Goal: Task Accomplishment & Management: Complete application form

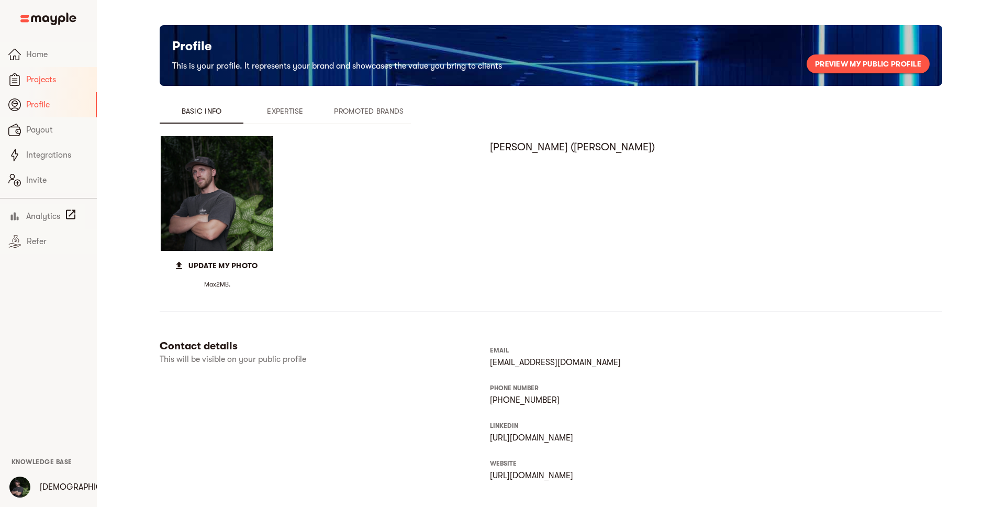
click at [47, 73] on span "Projects" at bounding box center [57, 79] width 62 height 13
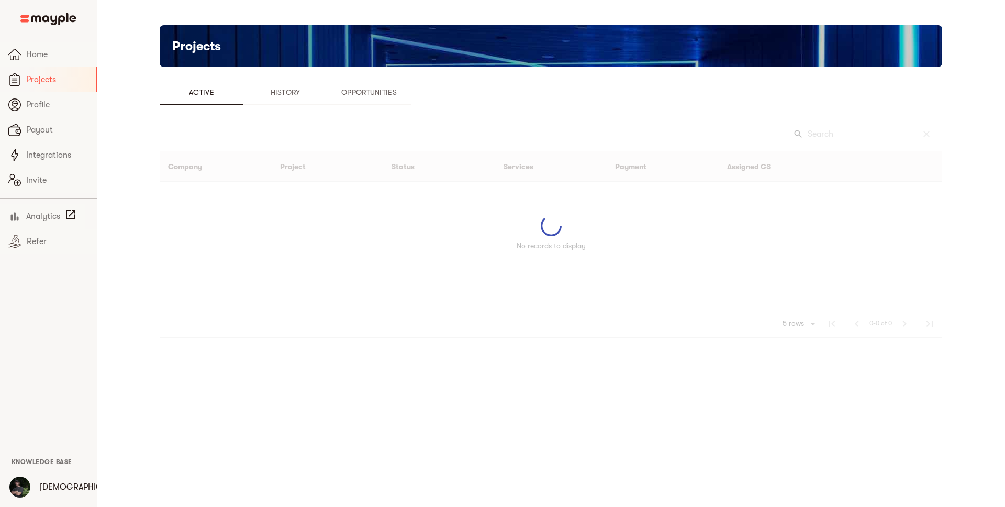
click at [379, 88] on span "Opportunities" at bounding box center [369, 92] width 71 height 13
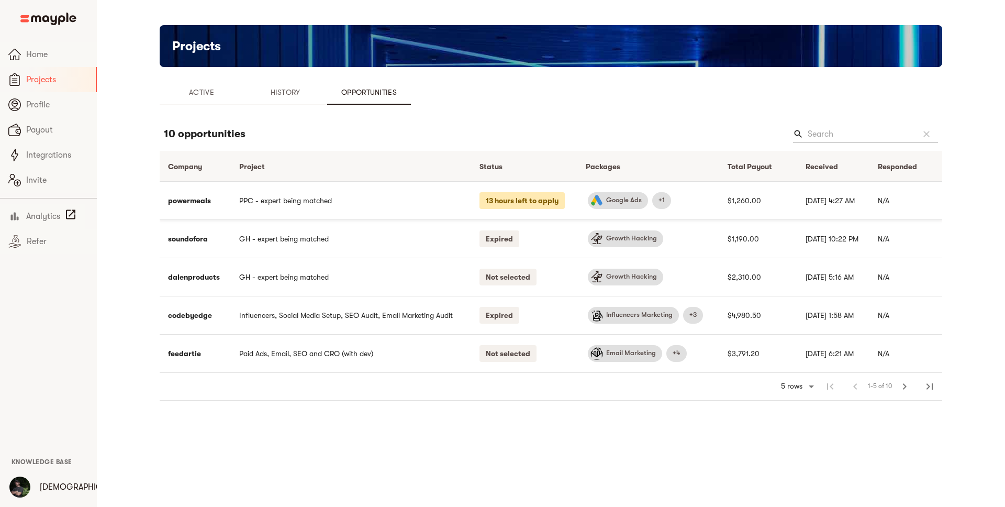
click at [389, 203] on td "PPC - expert being matched" at bounding box center [351, 200] width 240 height 38
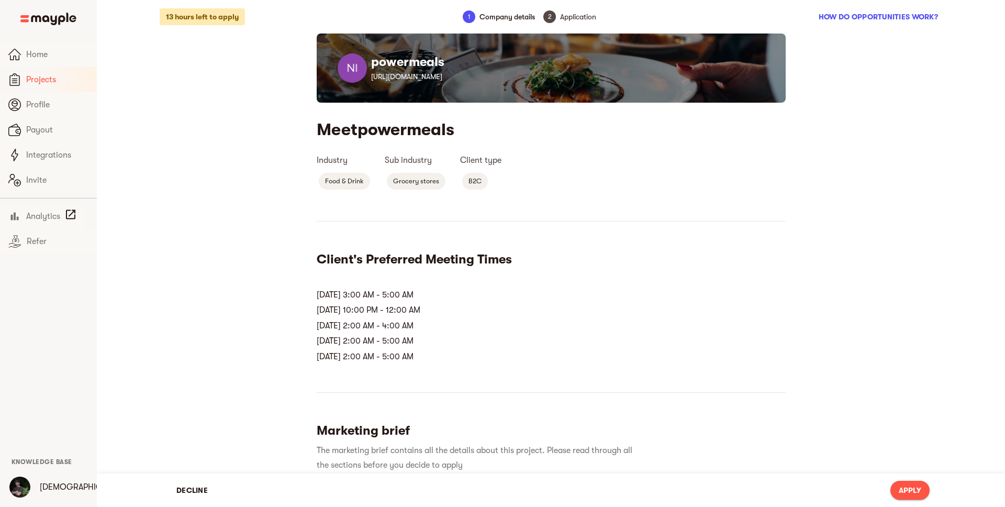
click at [38, 85] on span "Projects" at bounding box center [57, 79] width 62 height 13
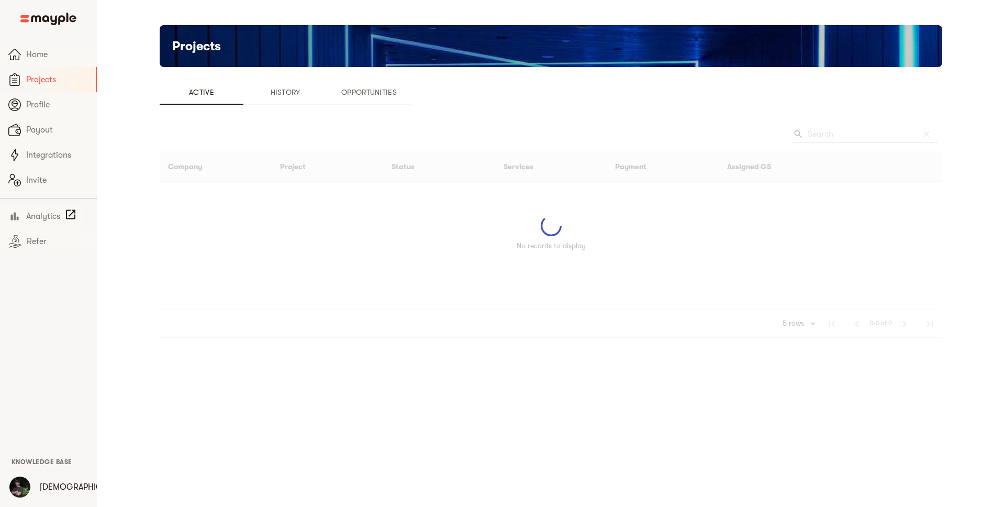
click at [372, 92] on span "Opportunities" at bounding box center [369, 92] width 71 height 13
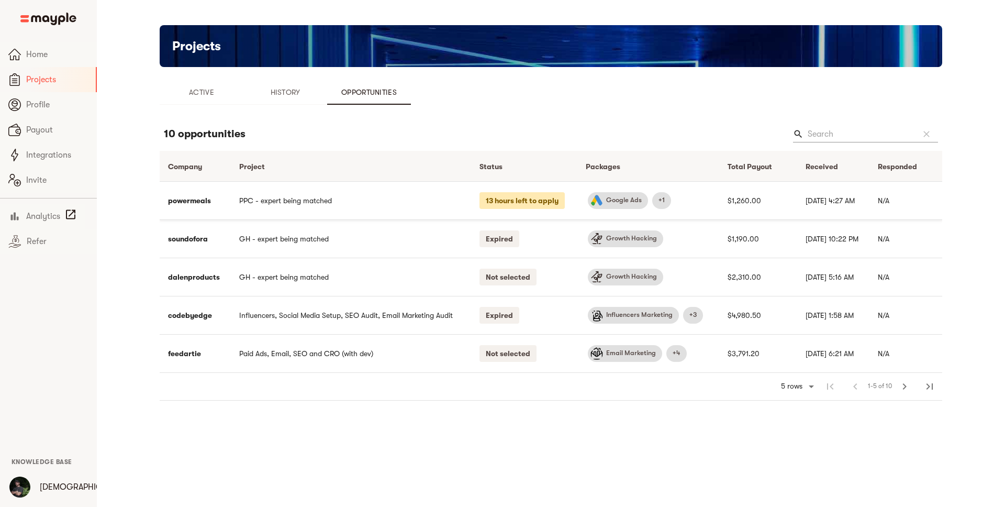
click at [318, 203] on td "PPC - expert being matched" at bounding box center [351, 200] width 240 height 38
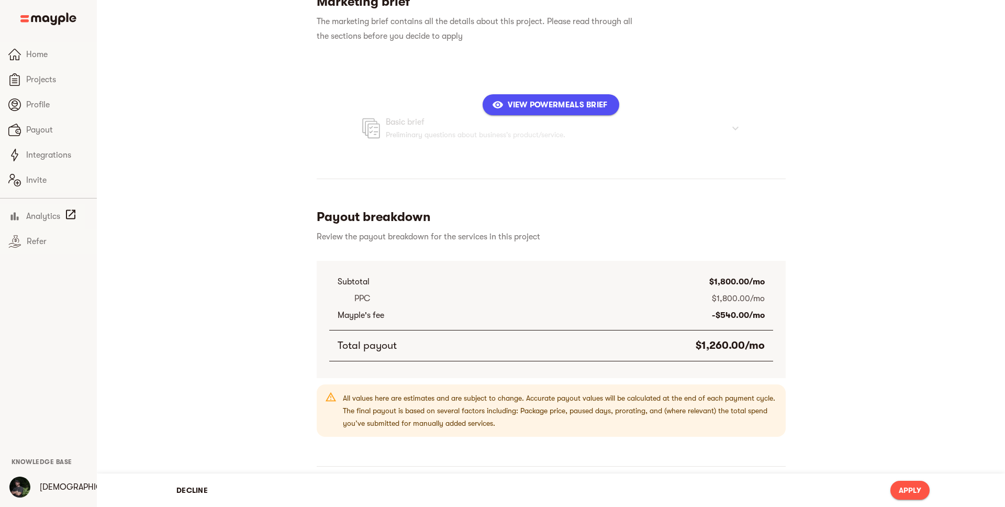
scroll to position [667, 0]
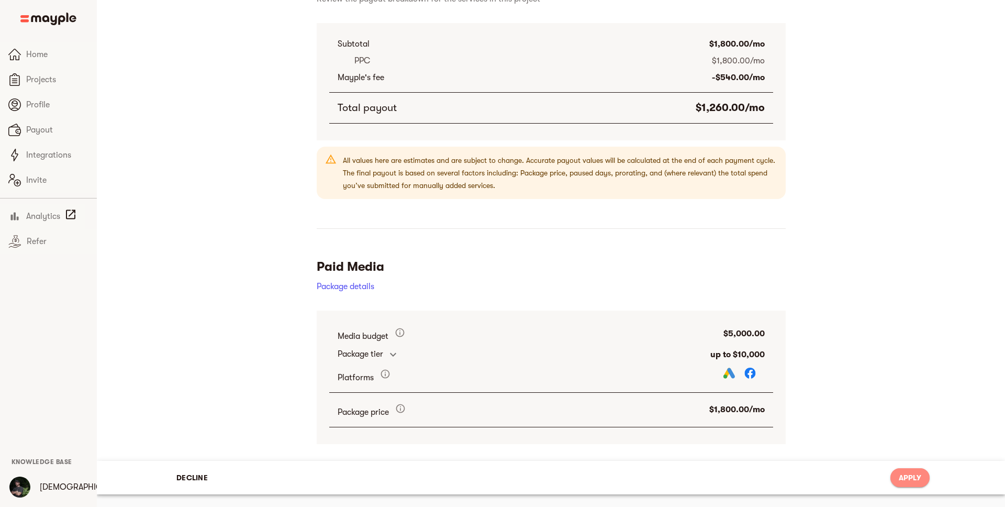
click at [914, 477] on span "Apply" at bounding box center [910, 477] width 23 height 13
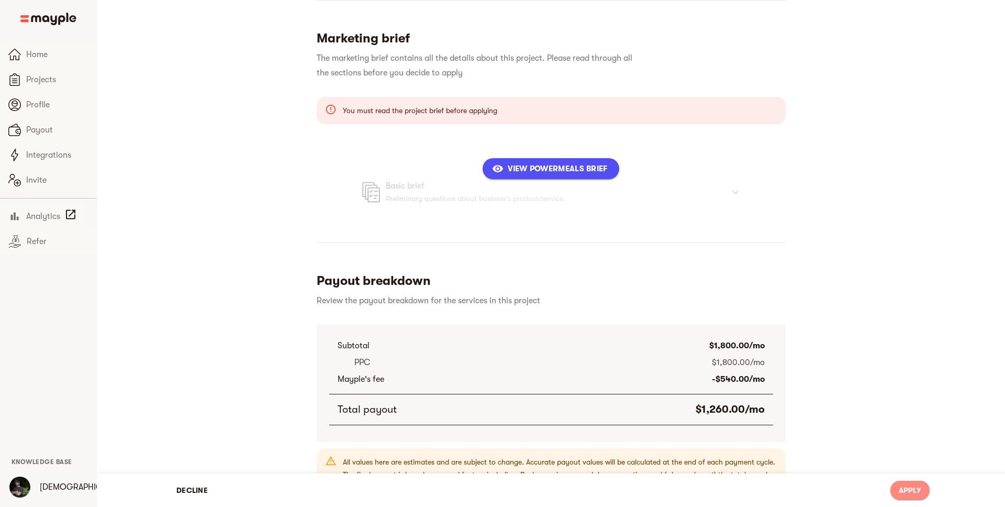
click at [912, 486] on span "Apply" at bounding box center [910, 490] width 23 height 13
click at [537, 170] on span "View powermeals Brief" at bounding box center [550, 168] width 113 height 13
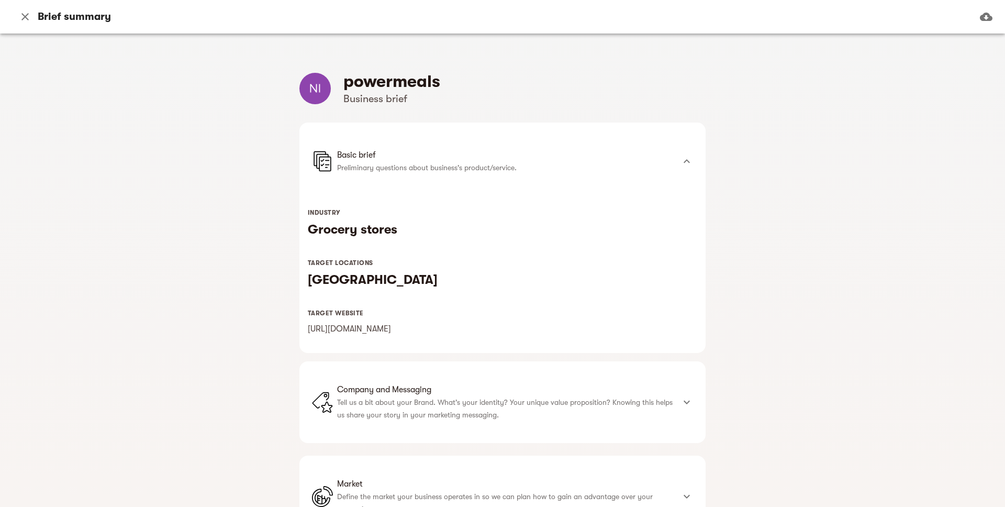
scroll to position [244, 0]
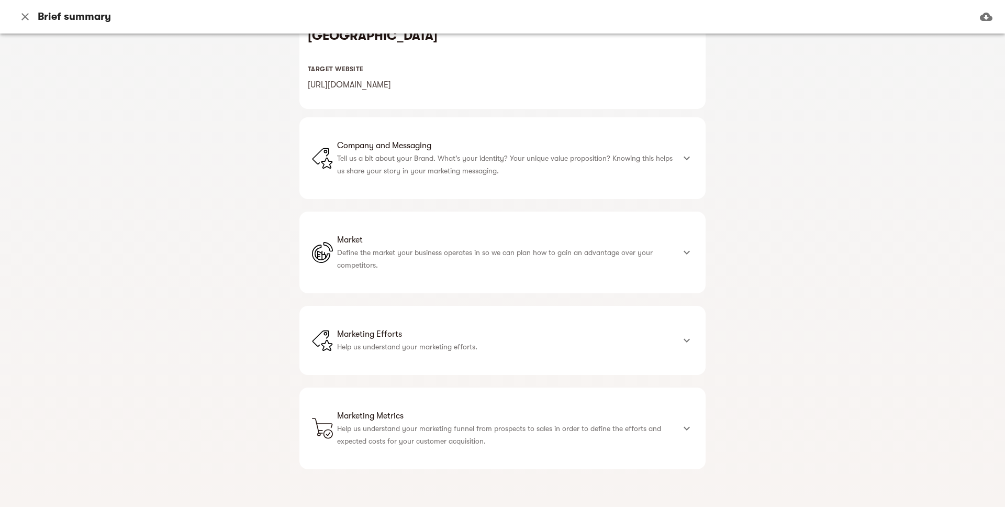
click at [669, 148] on span "Company and Messaging" at bounding box center [505, 145] width 337 height 13
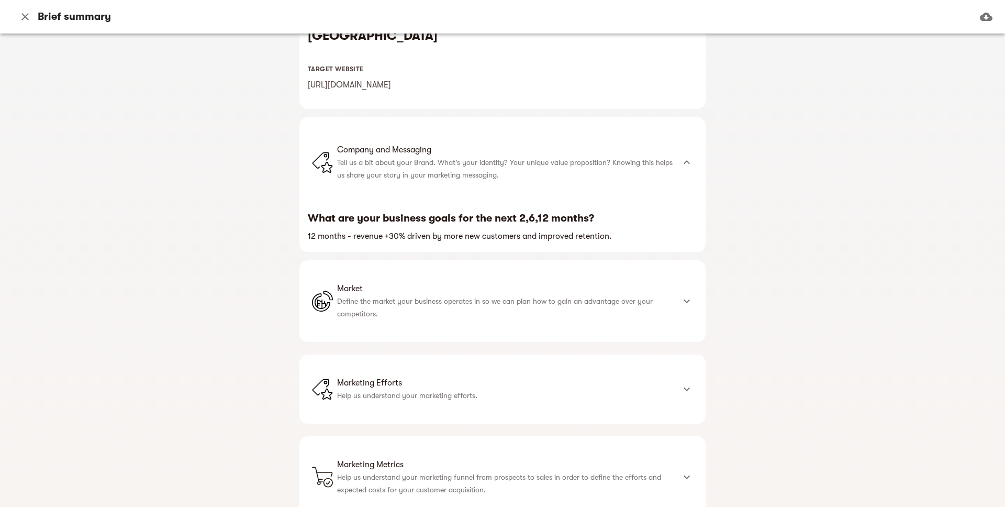
click at [669, 321] on li "Market Define the market your business operates in so we can plan how to gain a…" at bounding box center [493, 301] width 362 height 44
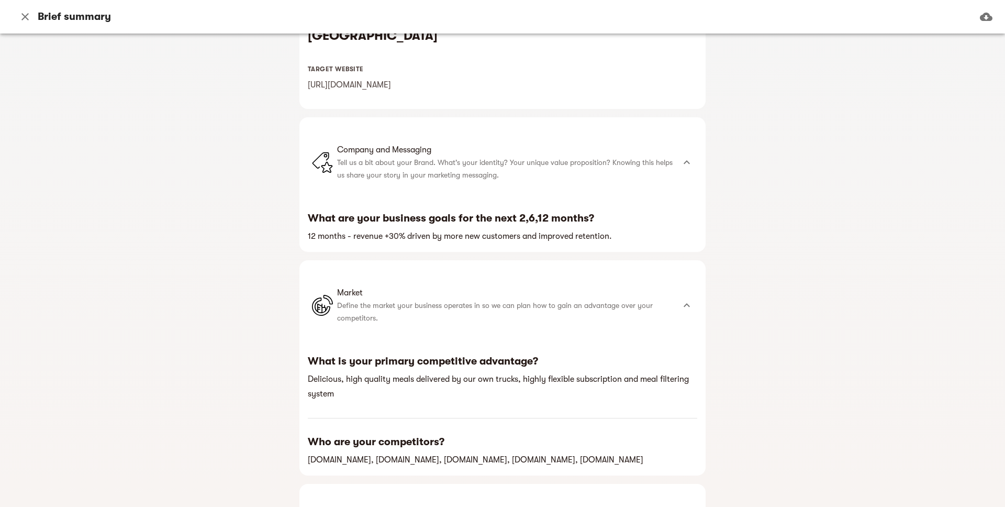
scroll to position [422, 0]
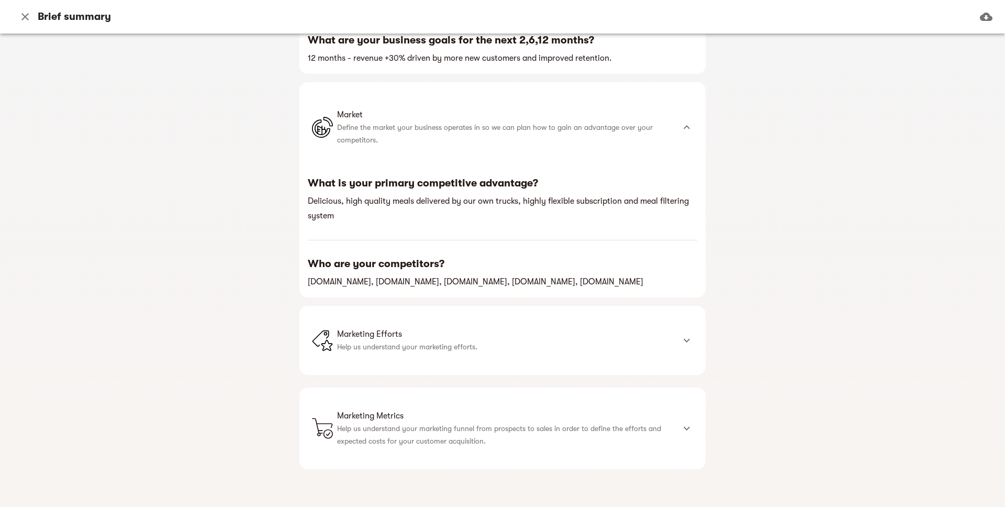
click at [668, 339] on span "Marketing Efforts" at bounding box center [505, 334] width 337 height 13
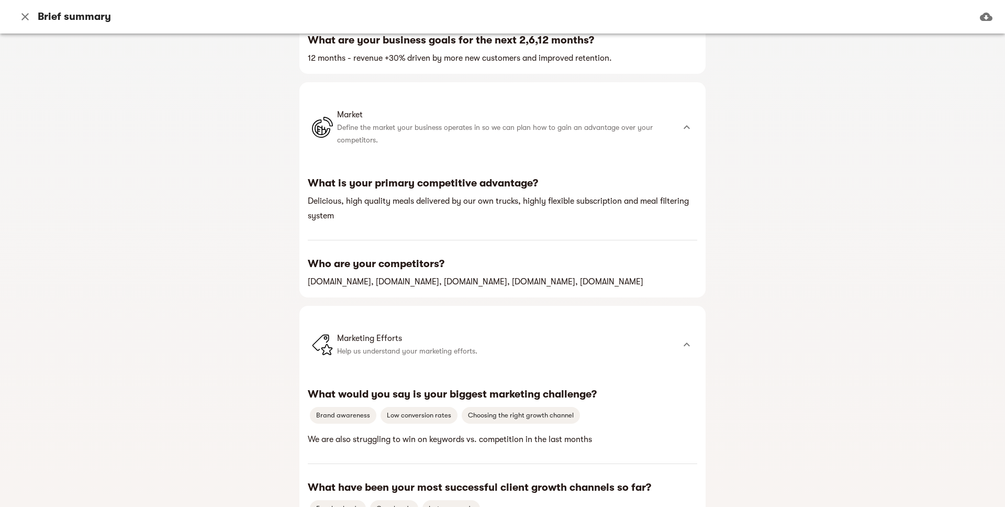
scroll to position [928, 0]
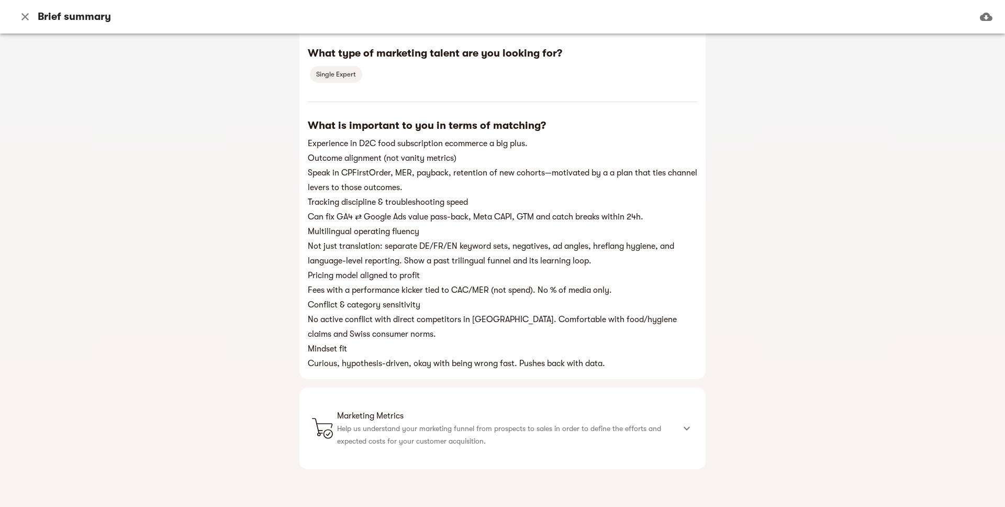
click at [667, 438] on p "Help us understand your marketing funnel from prospects to sales in order to de…" at bounding box center [505, 434] width 337 height 25
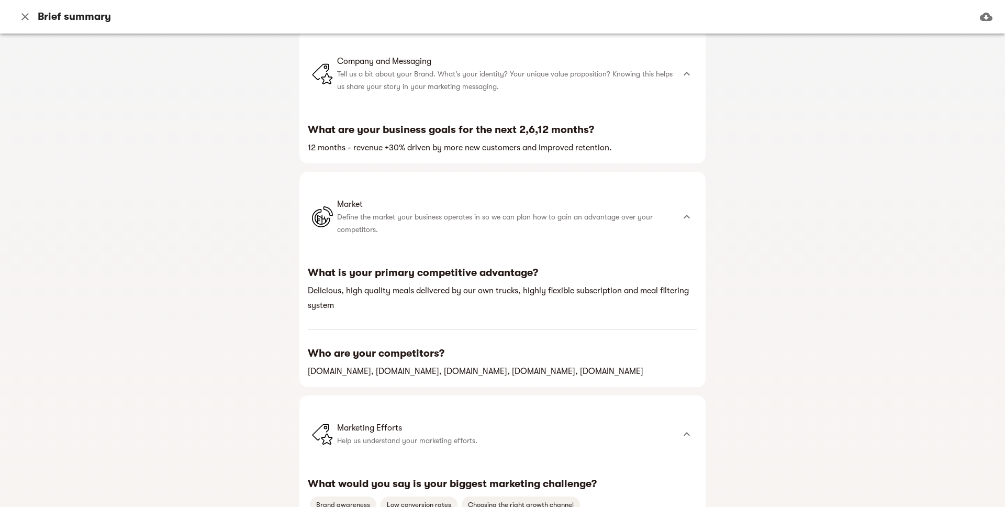
scroll to position [0, 0]
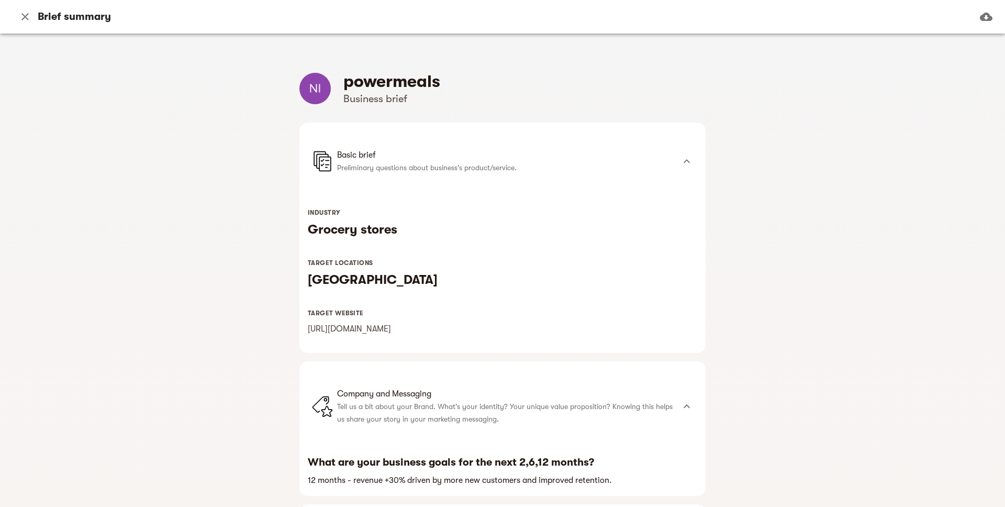
click at [29, 16] on icon "button" at bounding box center [25, 16] width 13 height 13
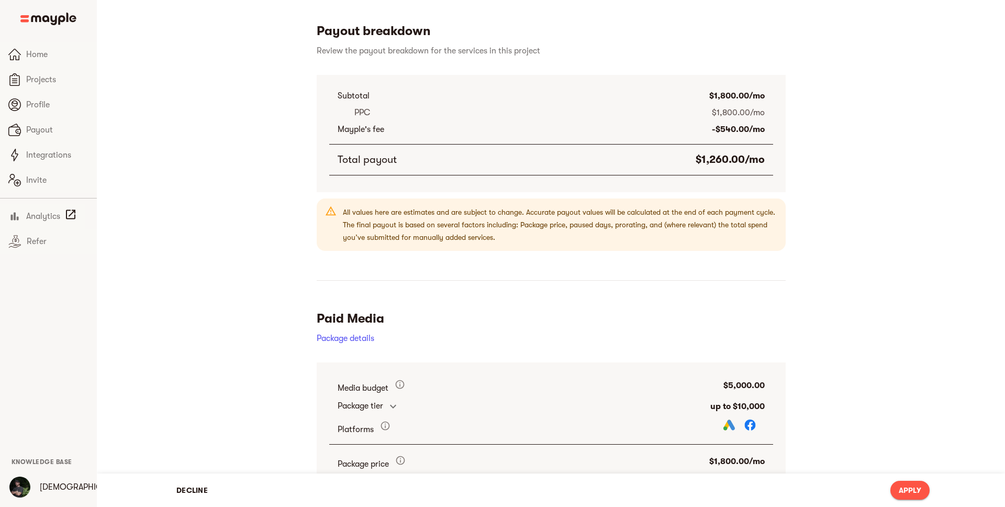
scroll to position [667, 0]
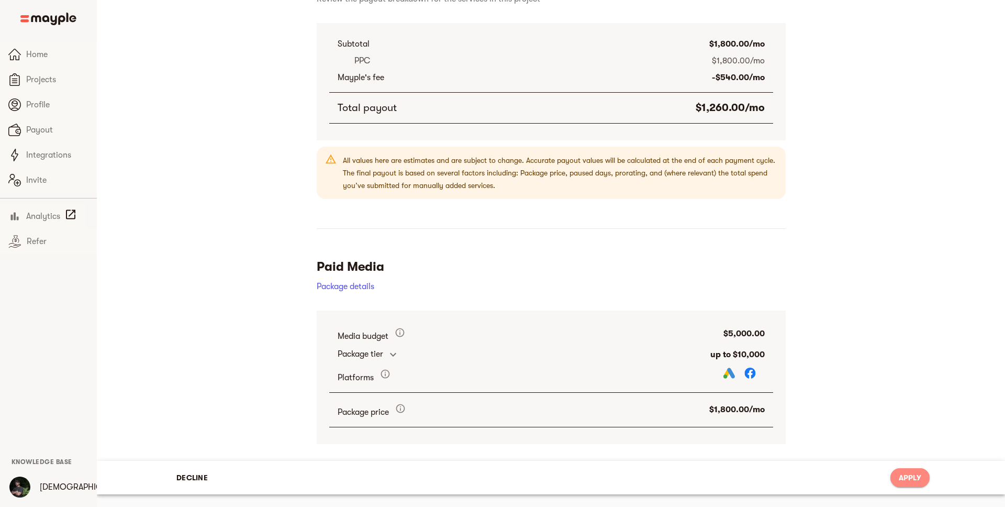
click at [904, 472] on span "Apply" at bounding box center [910, 477] width 23 height 13
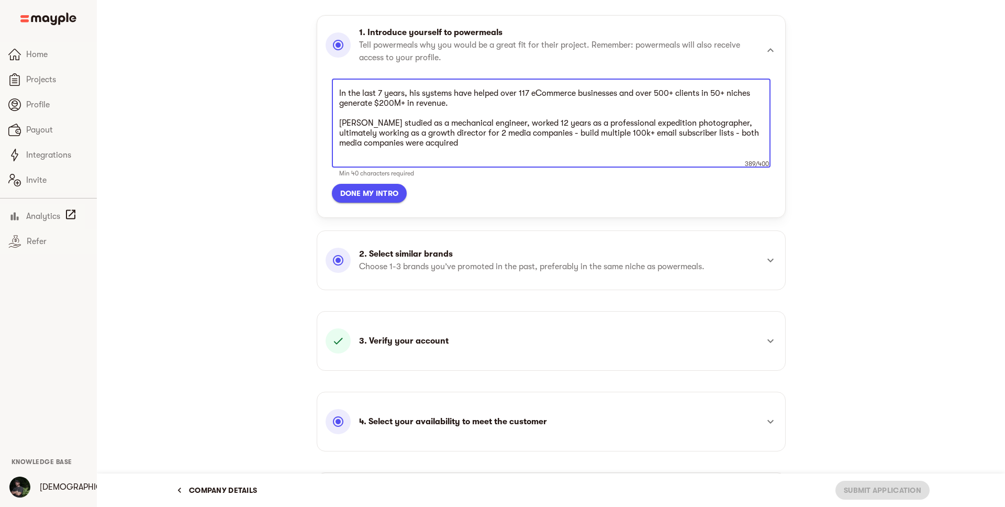
scroll to position [104, 0]
click at [492, 151] on textarea "In the last 7 years, his systems have helped over 117 eCommerce businesses and …" at bounding box center [551, 124] width 424 height 70
click at [461, 103] on textarea "In the last 7 years, his systems have helped over 117 eCommerce businesses and …" at bounding box center [551, 124] width 424 height 70
drag, startPoint x: 474, startPoint y: 94, endPoint x: 337, endPoint y: 94, distance: 136.7
click at [337, 94] on div "In the last 7 years, his systems have helped over 117 eCommerce businesses and …" at bounding box center [551, 123] width 439 height 89
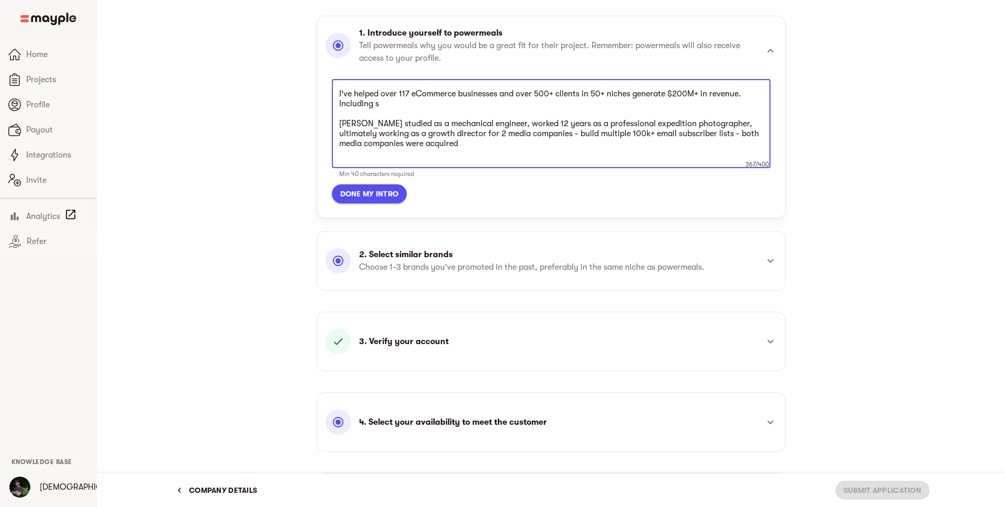
click at [392, 95] on textarea "I've helped over 117 eCommerce businesses and over 500+ clients in 50+ niches g…" at bounding box center [551, 124] width 424 height 70
click at [438, 93] on textarea "I've helped over 117 eCommerce businesses and over 500+ clients in 50+ niches g…" at bounding box center [551, 124] width 424 height 70
drag, startPoint x: 583, startPoint y: 95, endPoint x: 503, endPoint y: 96, distance: 80.1
click at [503, 96] on textarea "I've helped over 117 eCommerce businesses and over 500+ clients in 50+ niches g…" at bounding box center [551, 124] width 424 height 70
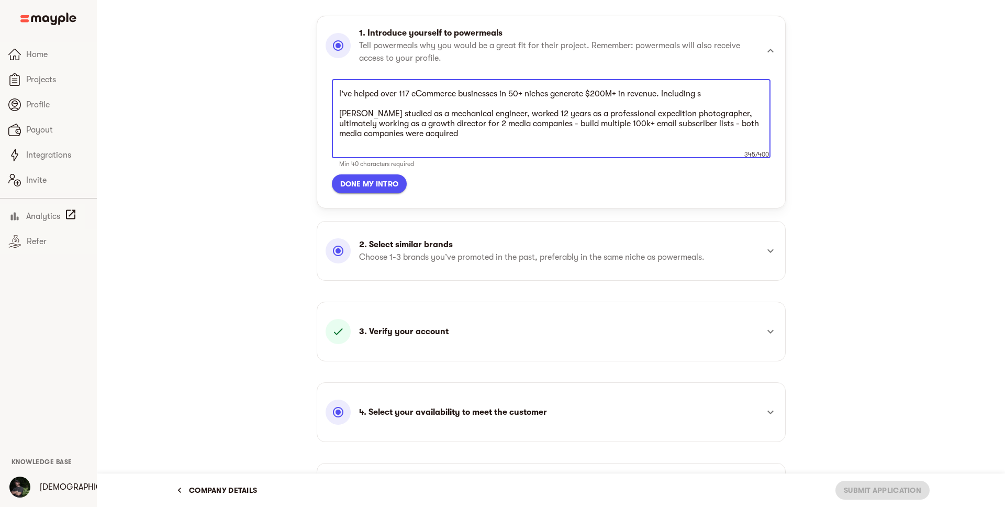
click at [512, 94] on textarea "I've helped over 117 eCommerce businesses in 50+ niches generate $200M+ in reve…" at bounding box center [551, 119] width 424 height 60
click at [549, 94] on textarea "I've helped over 117 eCommerce businesses in 50+ niches generate $200M+ in reve…" at bounding box center [551, 119] width 424 height 60
click at [715, 95] on textarea "I've helped over 117 eCommerce businesses in 50+ niches generate $200M+ in reve…" at bounding box center [551, 119] width 424 height 60
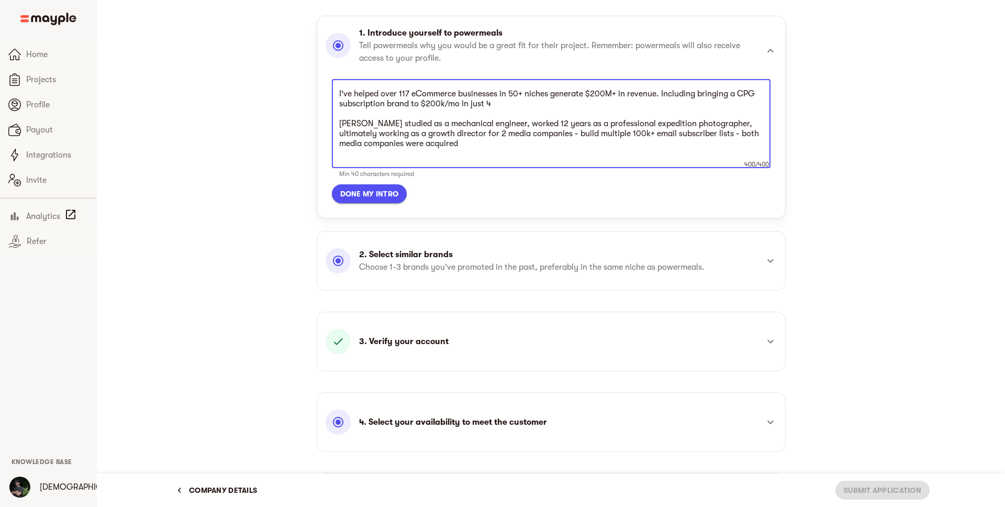
drag, startPoint x: 493, startPoint y: 142, endPoint x: 341, endPoint y: 117, distance: 153.9
click at [341, 117] on textarea "I've helped over 117 eCommerce businesses in 50+ niches generate $200M+ in reve…" at bounding box center [551, 124] width 424 height 70
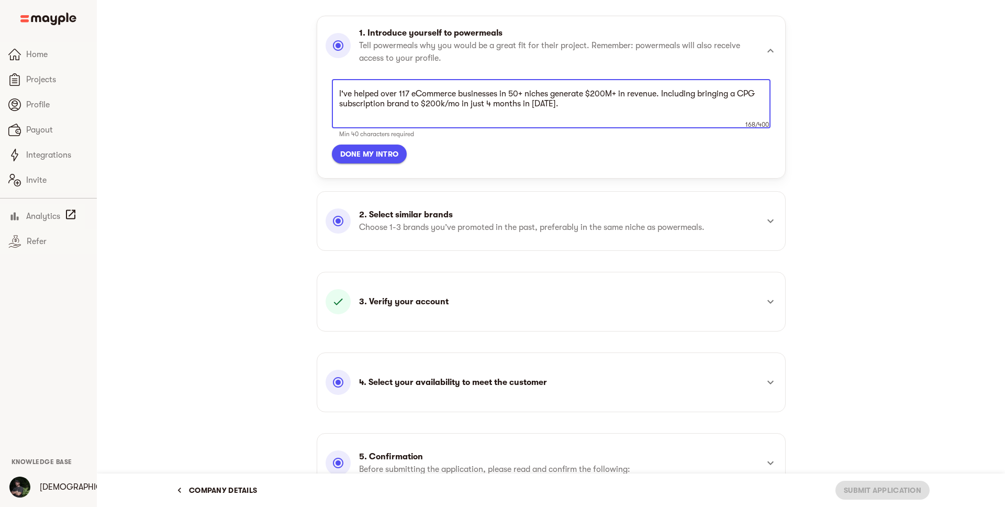
type textarea "I've helped over 117 eCommerce businesses in 50+ niches generate $200M+ in reve…"
click at [366, 153] on span "Done my intro" at bounding box center [369, 154] width 59 height 13
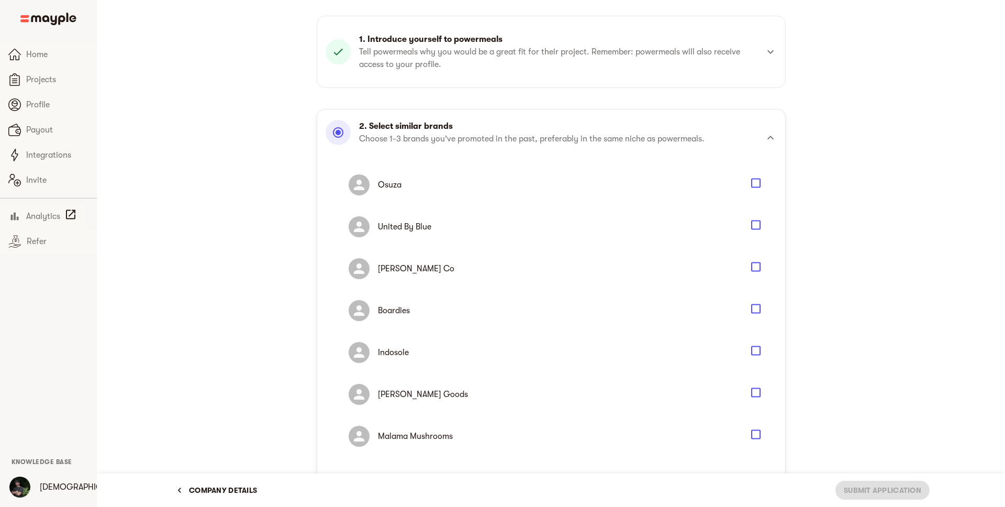
click at [760, 436] on icon "Select" at bounding box center [756, 434] width 13 height 13
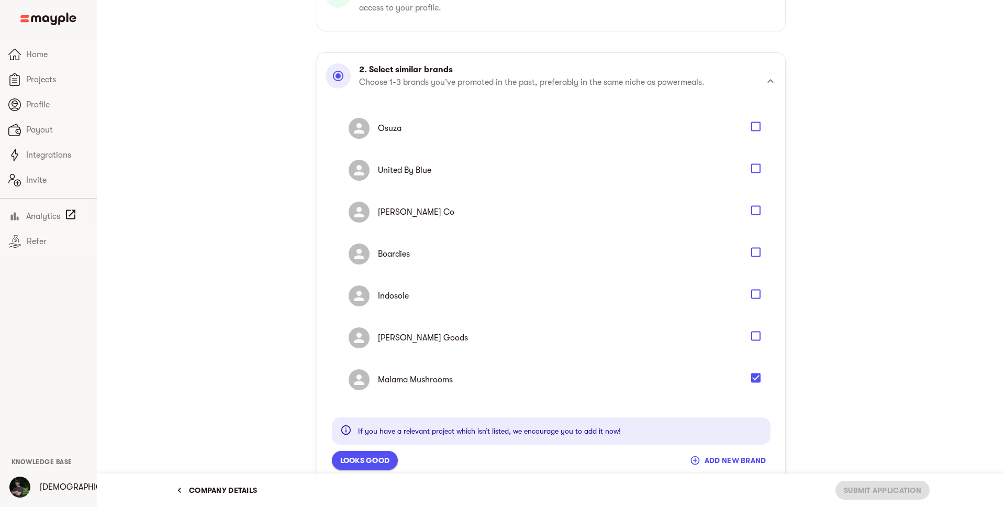
scroll to position [166, 0]
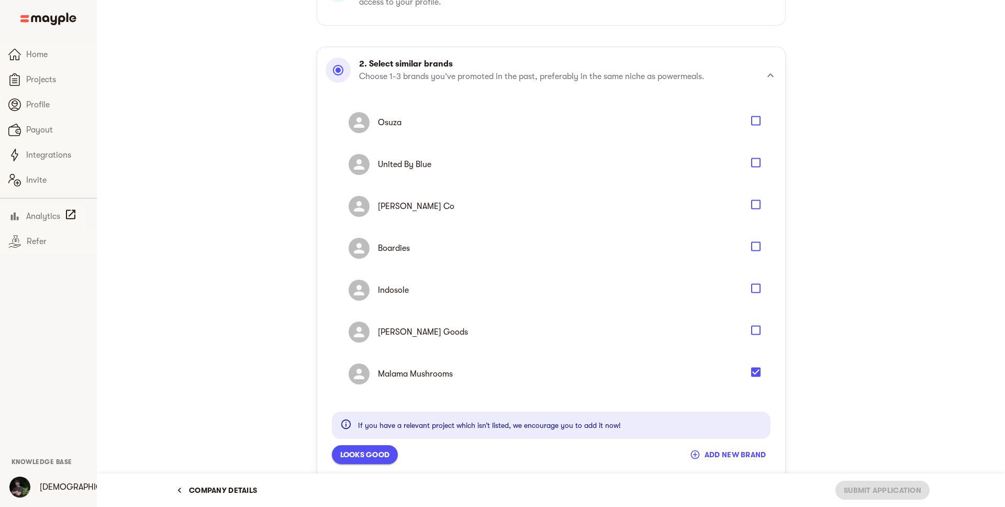
click at [755, 208] on icon "Select" at bounding box center [755, 204] width 9 height 9
click at [366, 456] on span "Looks good" at bounding box center [365, 454] width 50 height 13
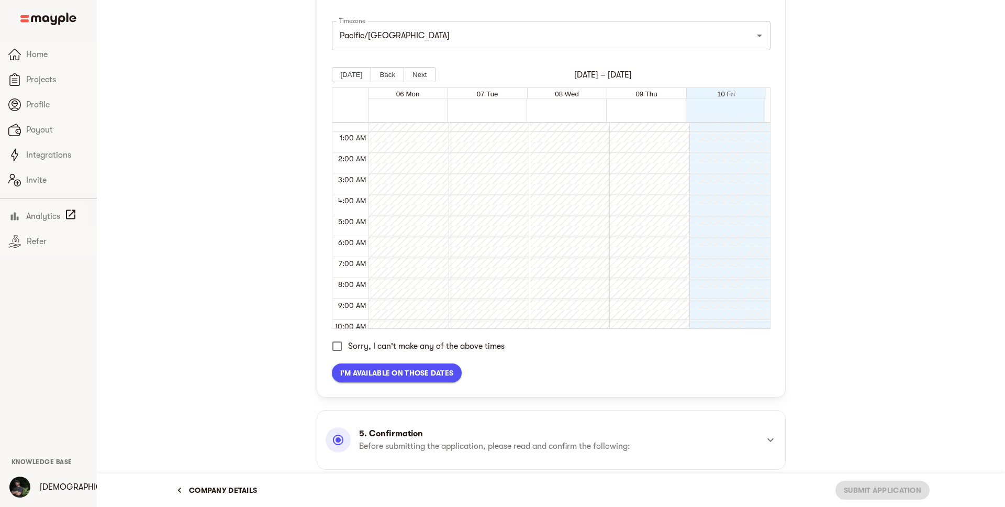
scroll to position [0, 0]
click at [415, 73] on button "Next" at bounding box center [420, 74] width 32 height 15
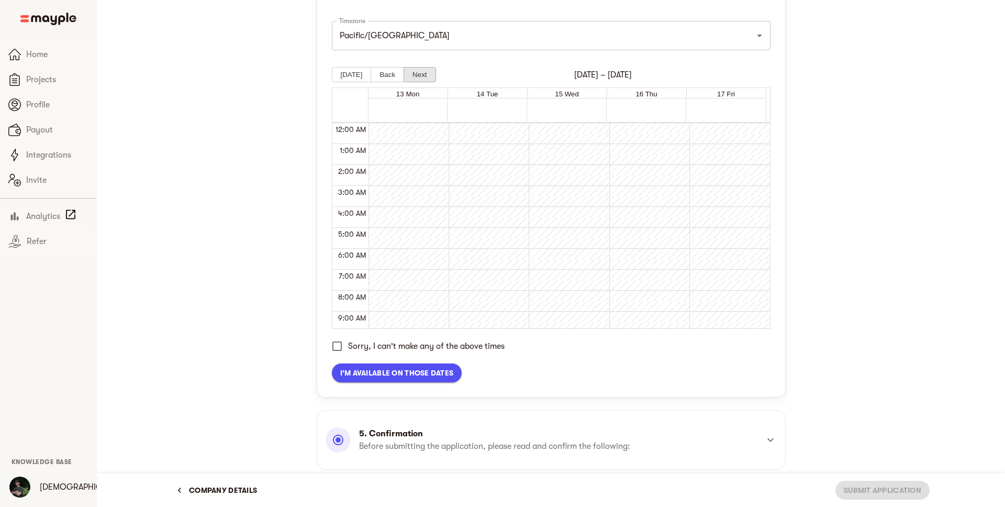
click at [424, 70] on button "Next" at bounding box center [420, 74] width 32 height 15
click at [424, 76] on button "Next" at bounding box center [420, 74] width 32 height 15
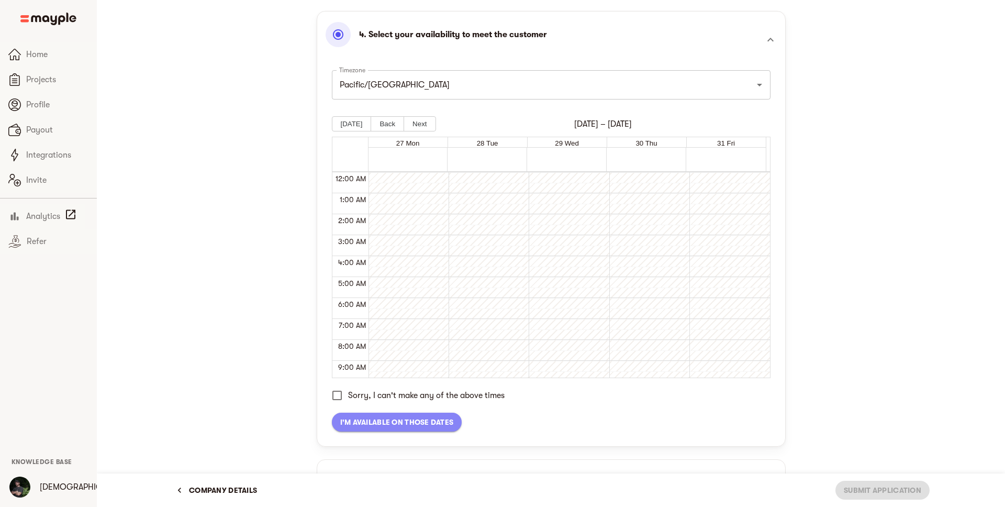
click at [410, 418] on span "I'm available on those dates" at bounding box center [397, 422] width 114 height 13
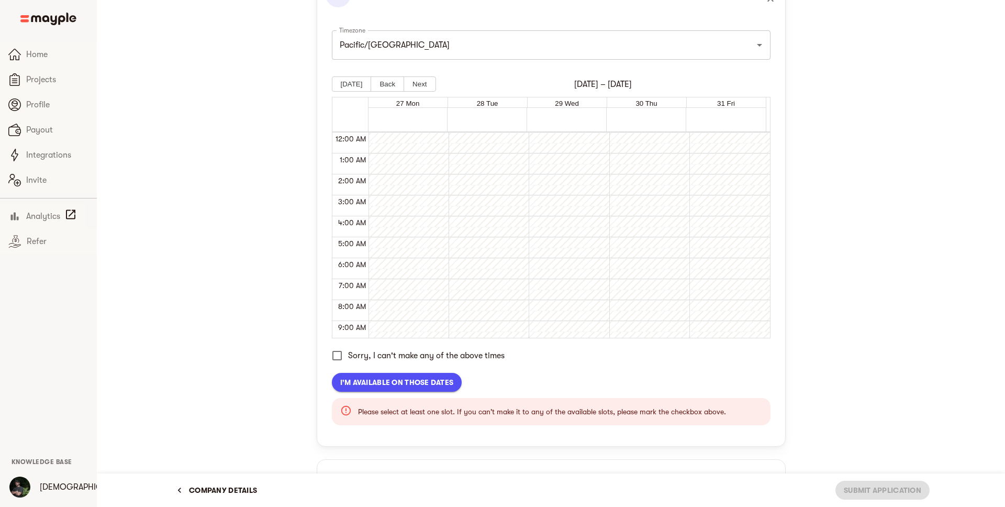
scroll to position [404, 0]
click at [338, 353] on input "Sorry, I can't make any of the above times" at bounding box center [337, 355] width 22 height 22
checkbox input "true"
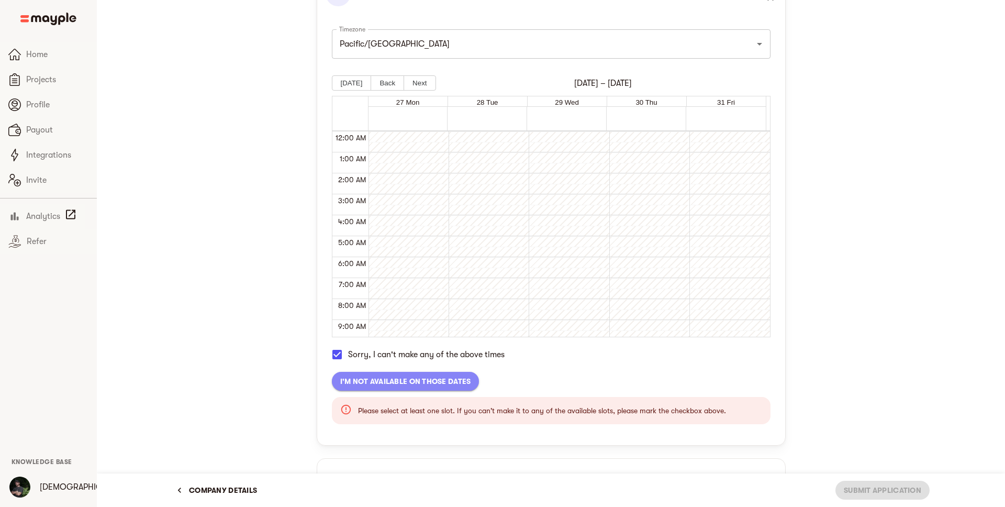
click at [386, 386] on span "I'm not available on those dates" at bounding box center [405, 381] width 131 height 13
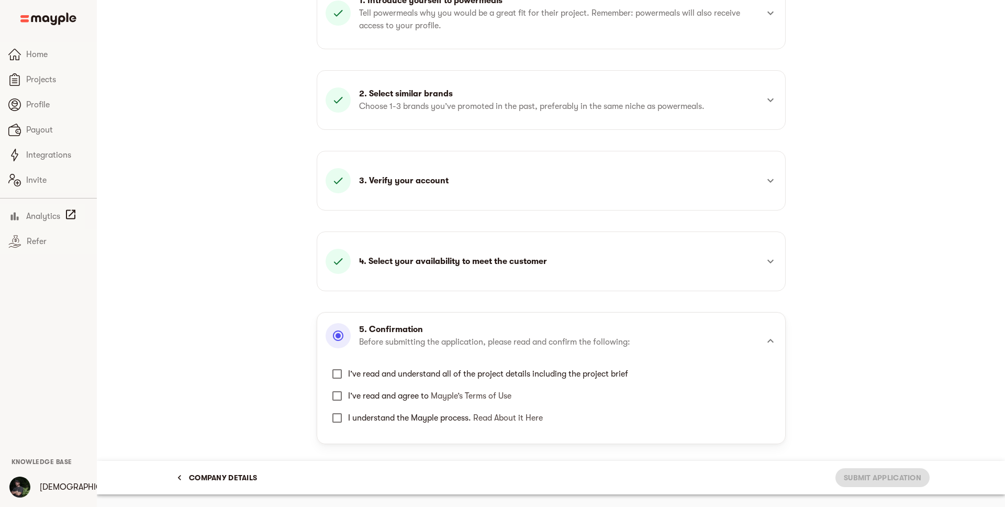
scroll to position [142, 0]
click at [333, 369] on input "I’ve read and understand all of the project details including the project brief" at bounding box center [337, 374] width 22 height 22
checkbox input "true"
click at [333, 385] on input "I’ve read and agree to Mayple’s Terms of Use" at bounding box center [337, 396] width 22 height 22
checkbox input "true"
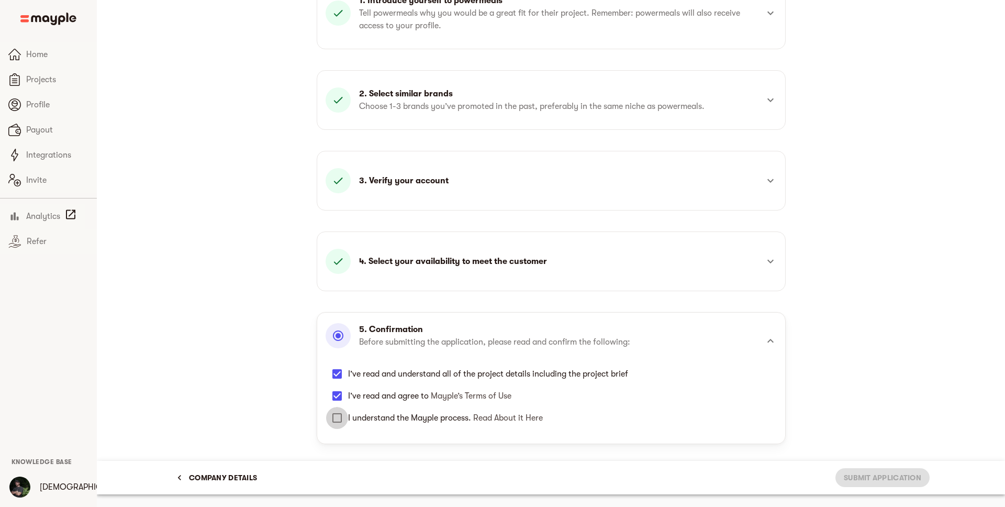
click at [338, 418] on input "I understand the Mayple process. Read About it Here" at bounding box center [337, 418] width 22 height 22
checkbox input "true"
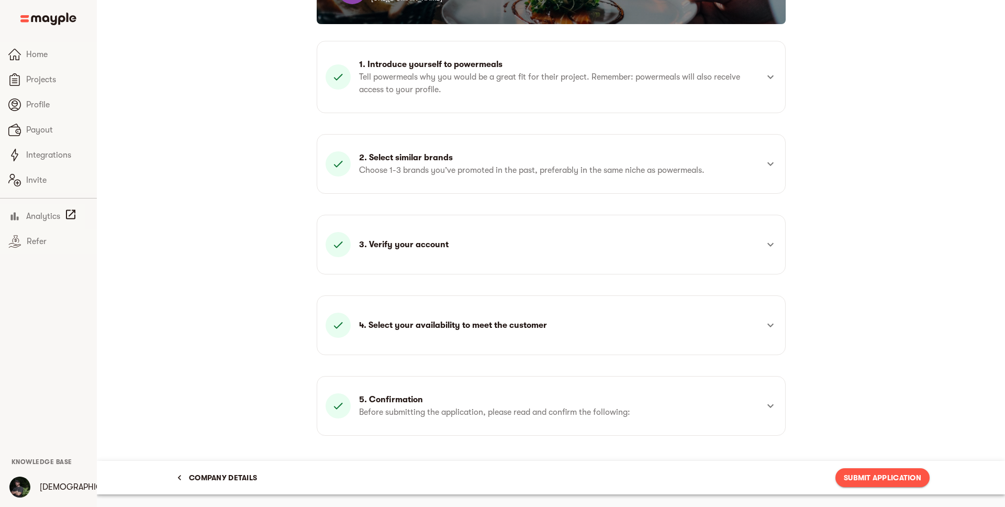
scroll to position [79, 0]
click at [889, 477] on span "Submit Application" at bounding box center [882, 477] width 77 height 13
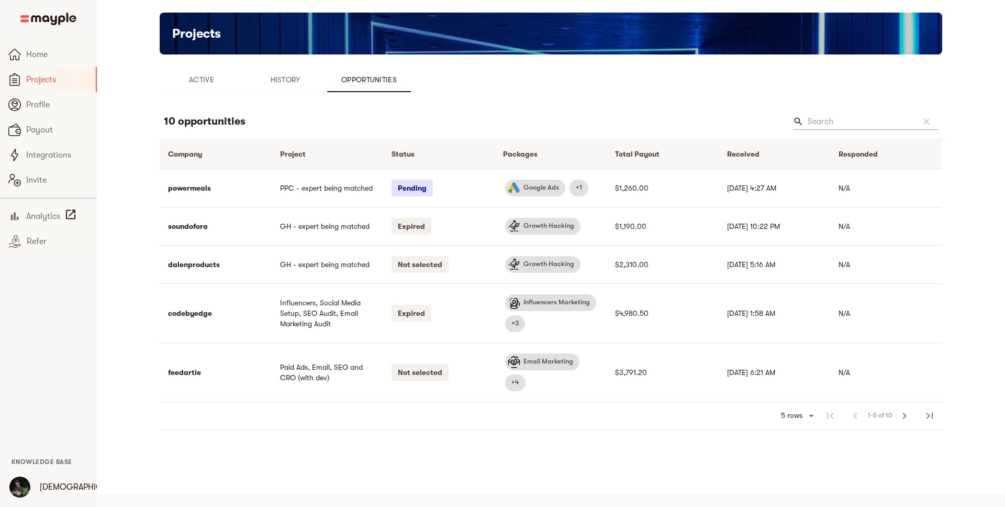
scroll to position [13, 0]
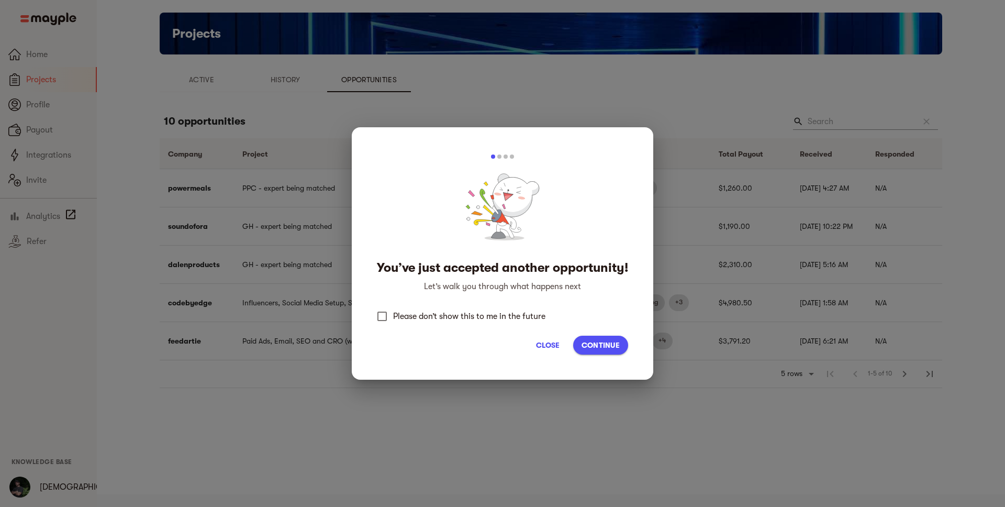
click at [595, 344] on span "Continue" at bounding box center [601, 345] width 38 height 13
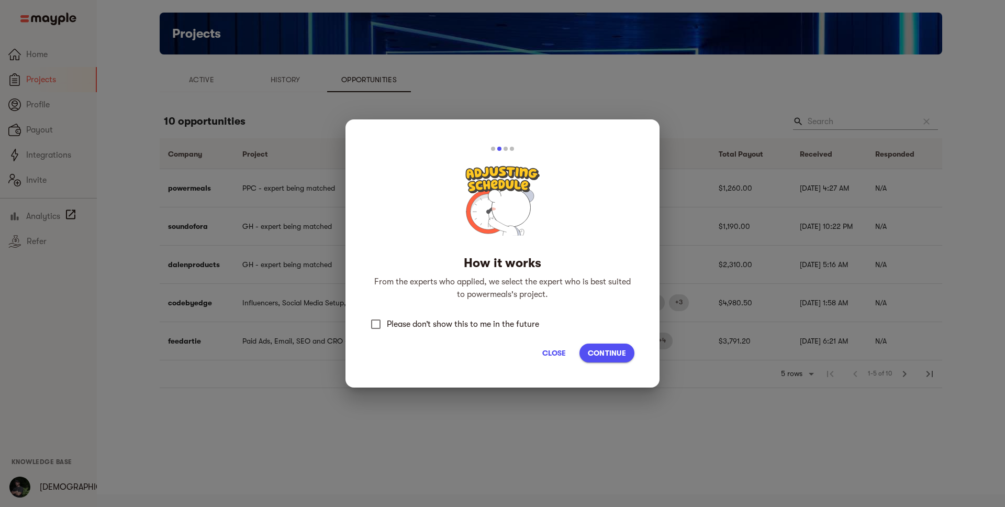
click at [610, 361] on button "Continue" at bounding box center [607, 353] width 55 height 19
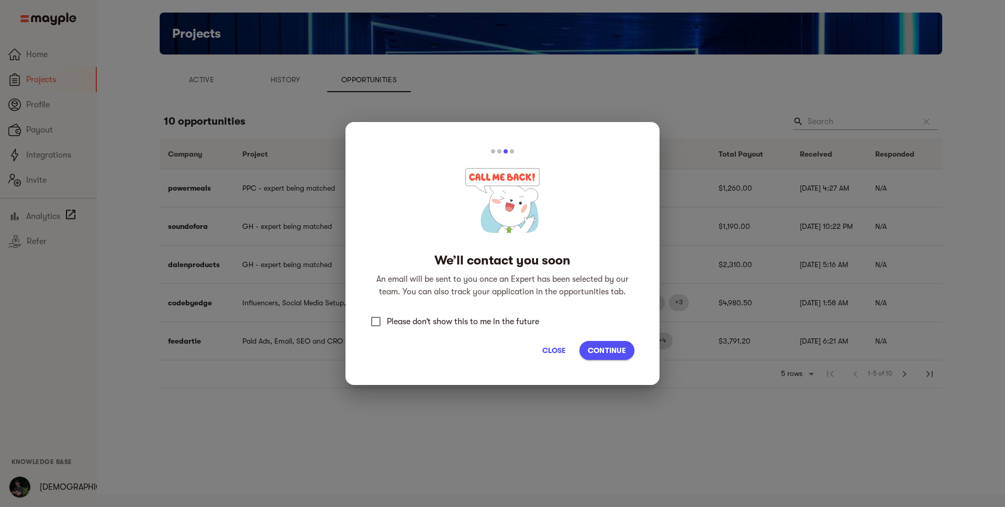
click at [617, 342] on button "Continue" at bounding box center [607, 350] width 55 height 19
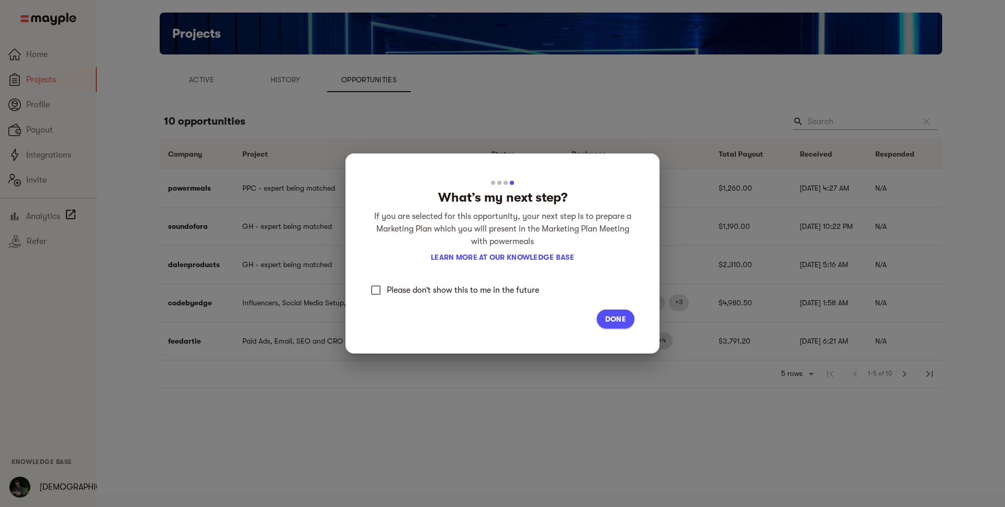
click at [621, 322] on span "Done" at bounding box center [615, 319] width 21 height 13
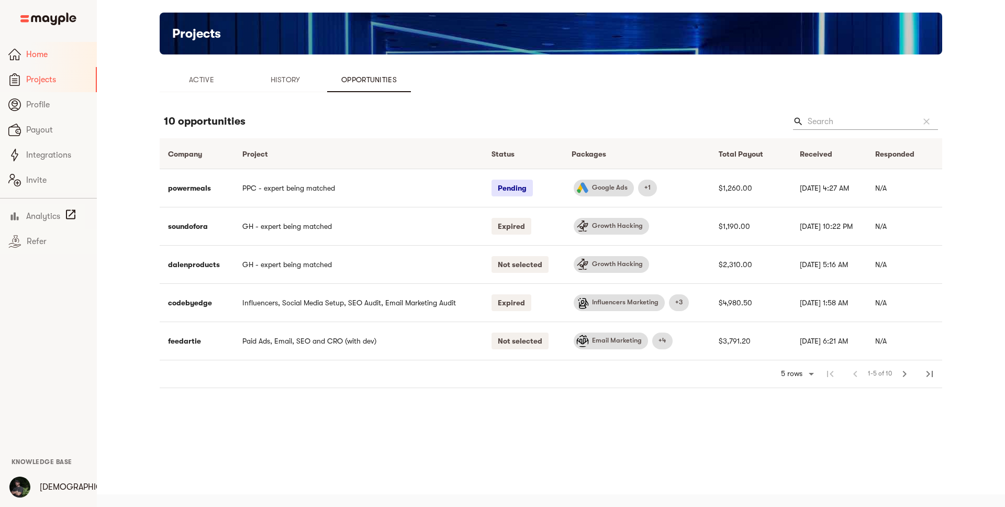
click at [44, 52] on span "Home" at bounding box center [57, 54] width 62 height 13
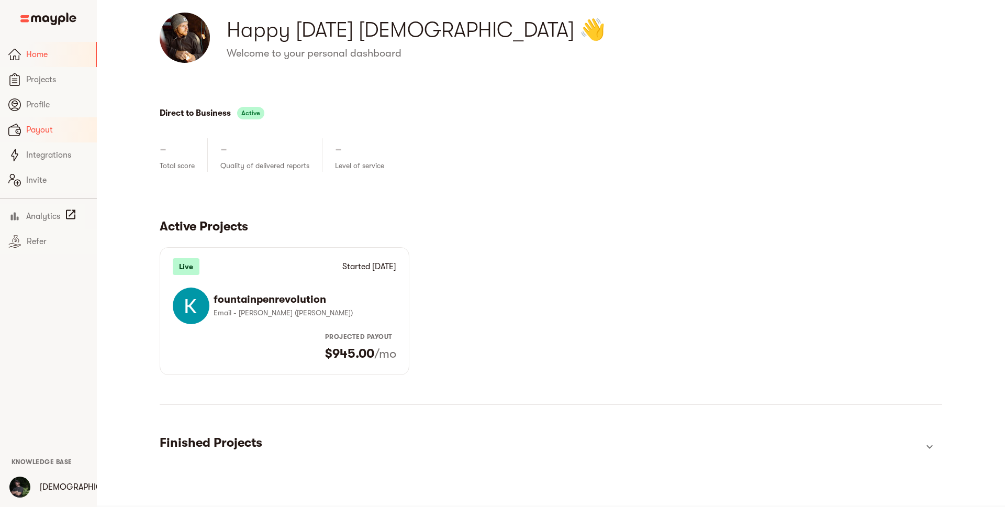
click at [54, 130] on span "Payout" at bounding box center [57, 130] width 62 height 13
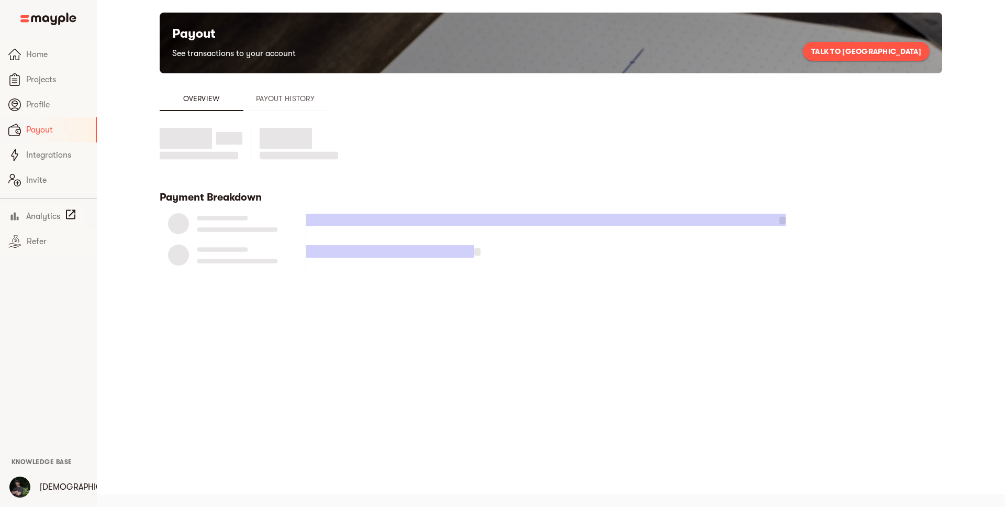
click at [265, 98] on span "Payout History" at bounding box center [285, 98] width 71 height 13
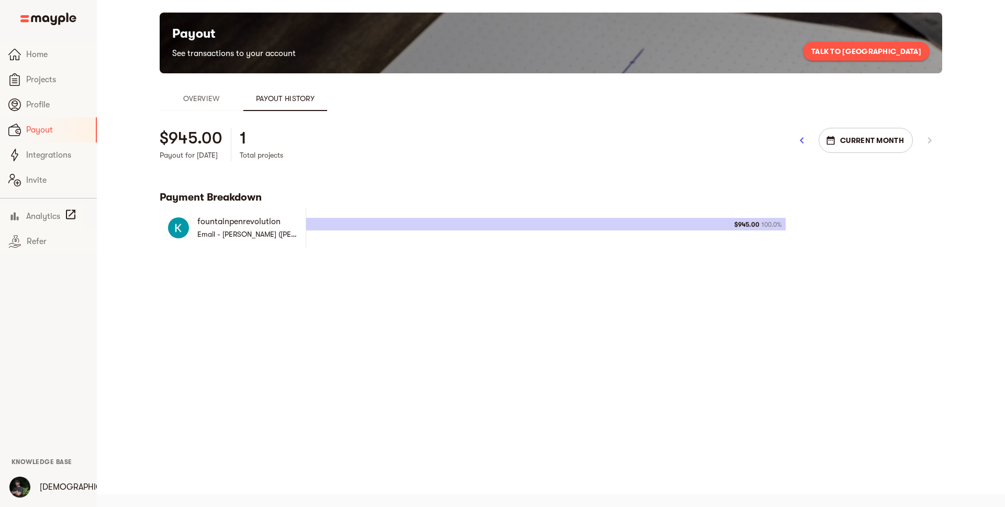
click at [879, 140] on span "Current Month" at bounding box center [865, 140] width 77 height 13
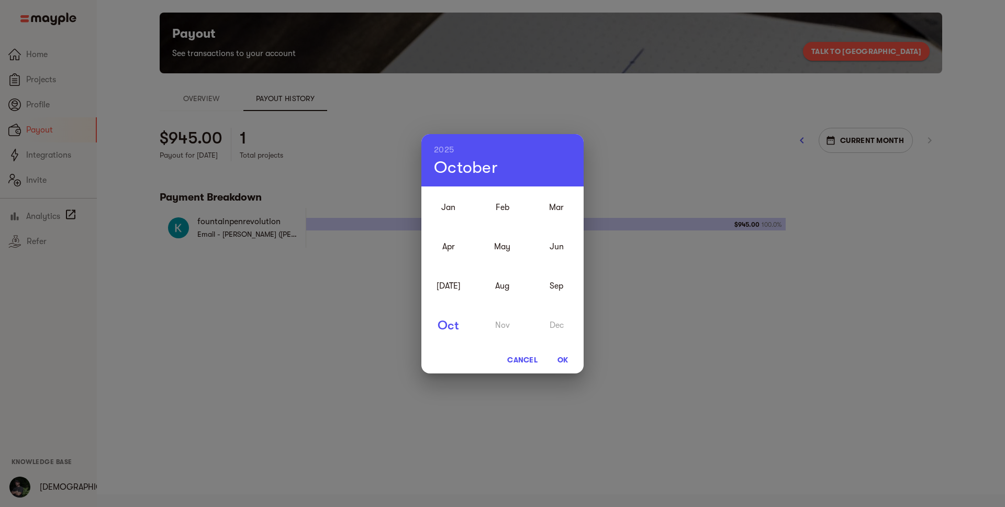
click at [534, 355] on span "Cancel" at bounding box center [522, 359] width 30 height 13
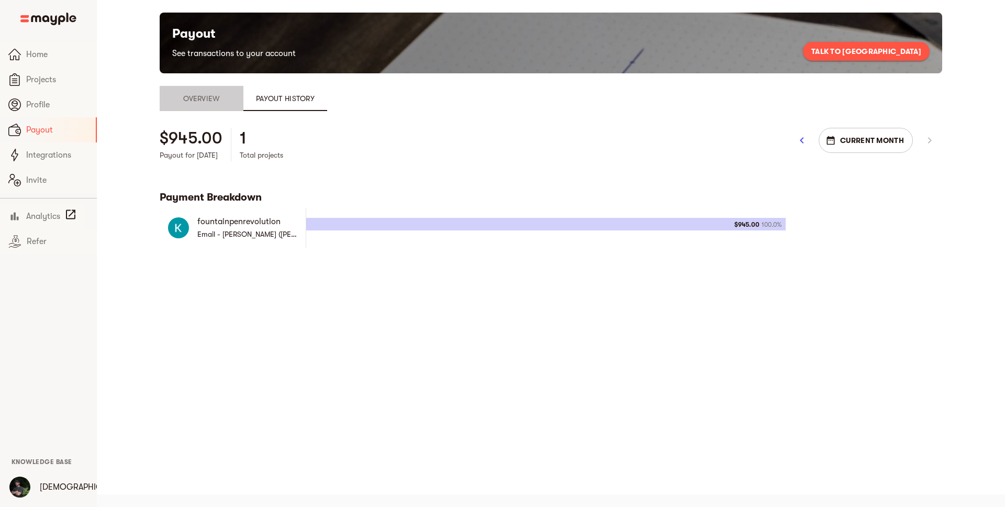
click at [206, 90] on button "Overview" at bounding box center [202, 98] width 84 height 25
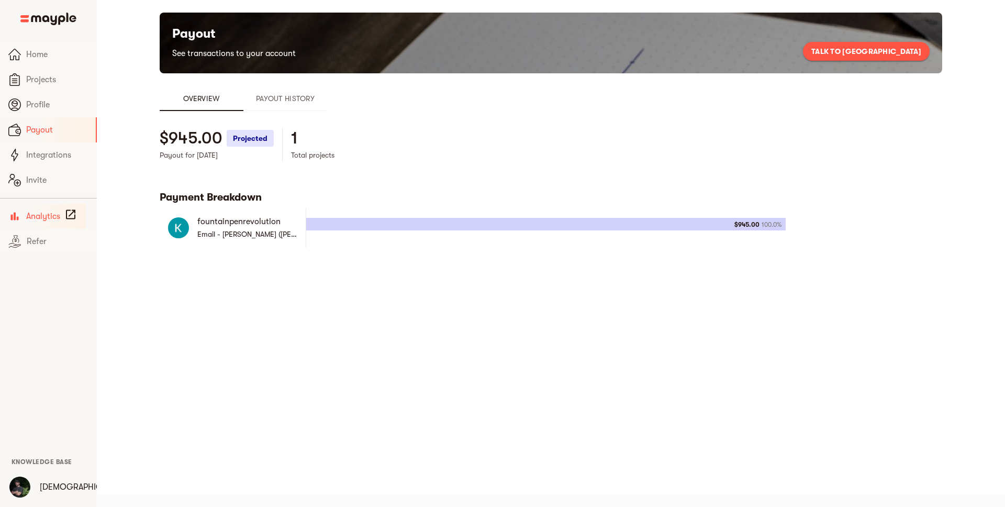
click at [34, 217] on span "Analytics" at bounding box center [43, 216] width 34 height 13
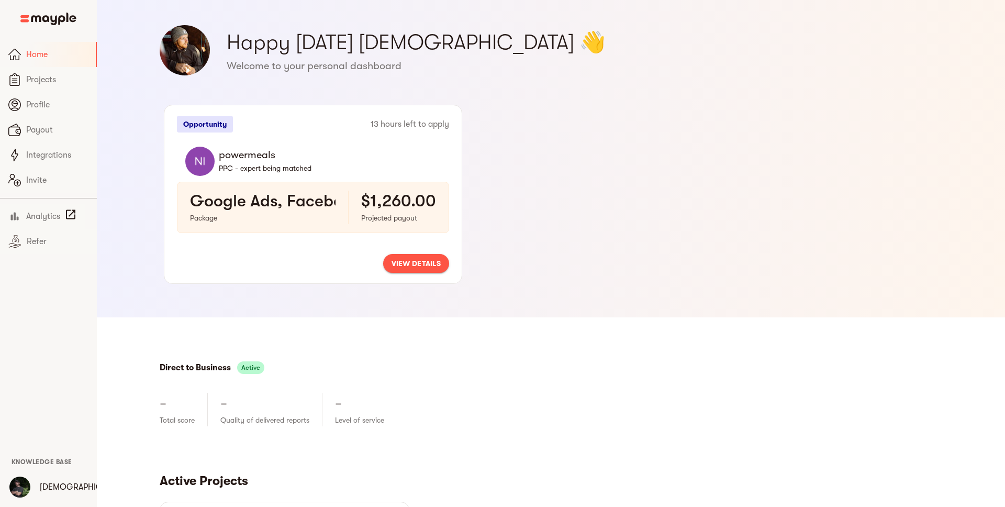
click at [414, 265] on span "view details" at bounding box center [416, 263] width 49 height 13
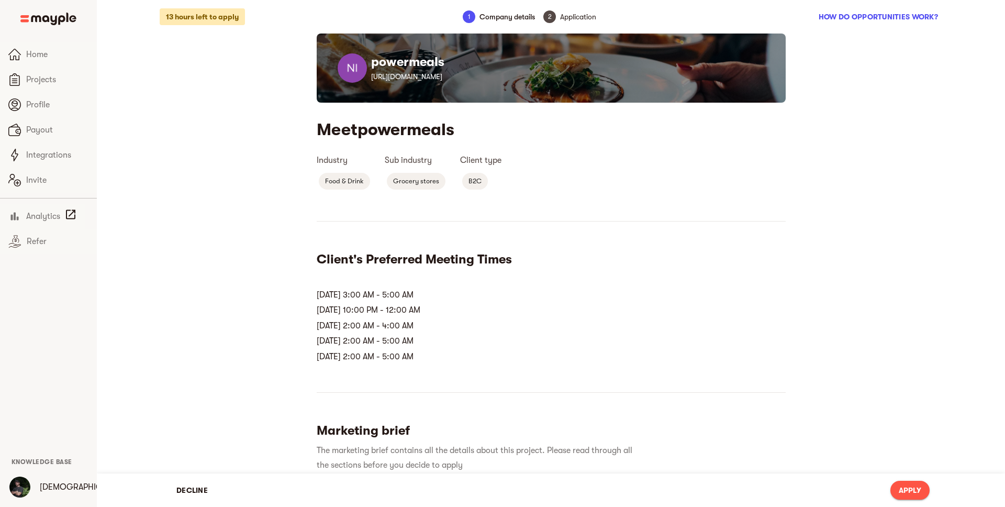
click at [422, 263] on h5 "Client's Preferred Meeting Times" at bounding box center [551, 259] width 469 height 17
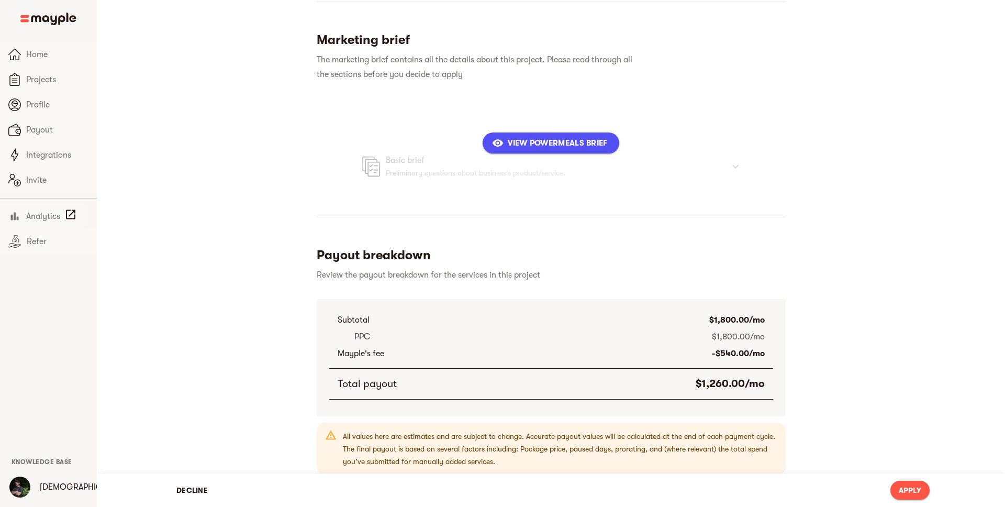
scroll to position [395, 0]
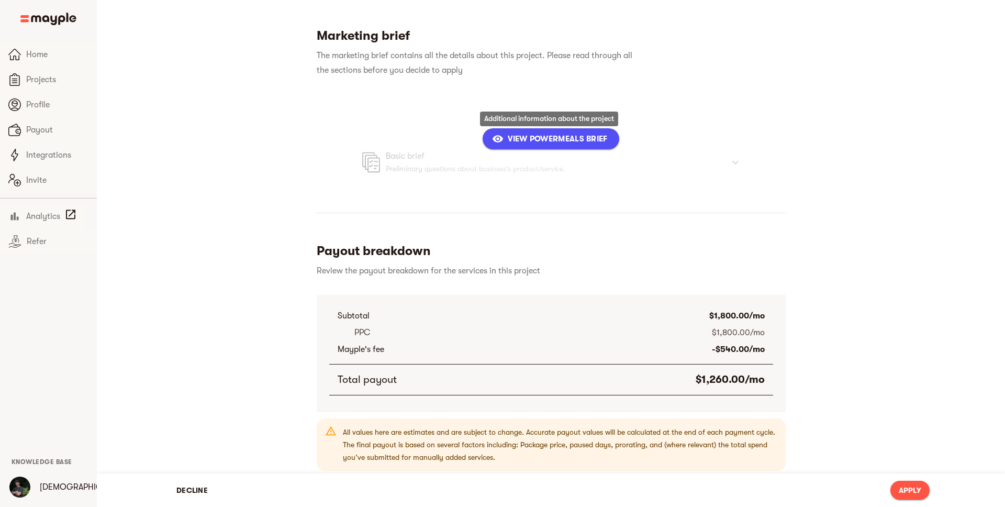
click at [536, 137] on span "View powermeals Brief" at bounding box center [550, 138] width 113 height 13
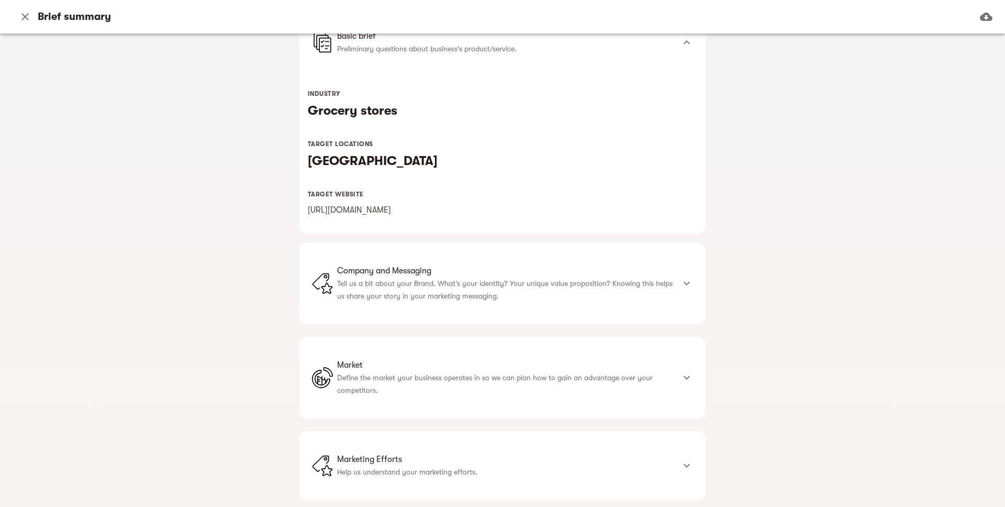
scroll to position [119, 0]
click at [446, 275] on span "Company and Messaging" at bounding box center [505, 270] width 337 height 13
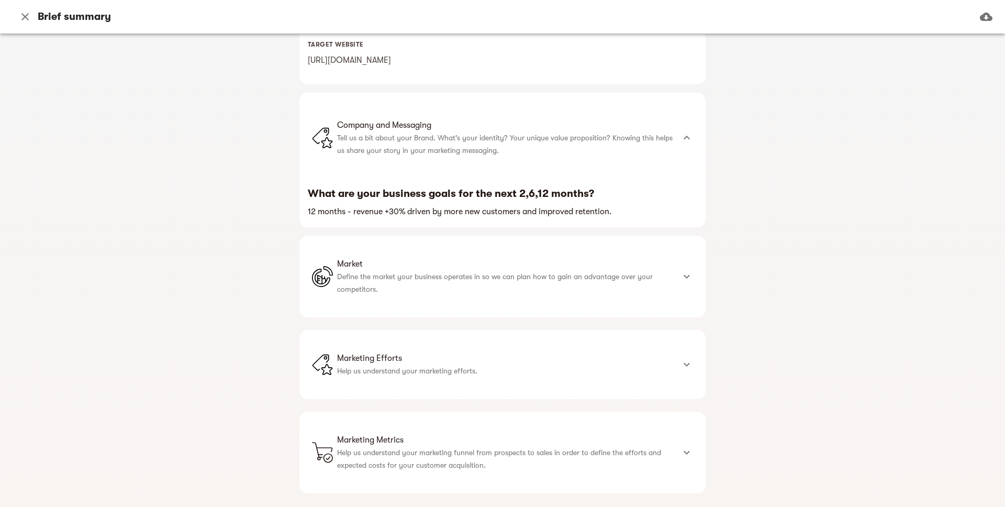
scroll to position [293, 0]
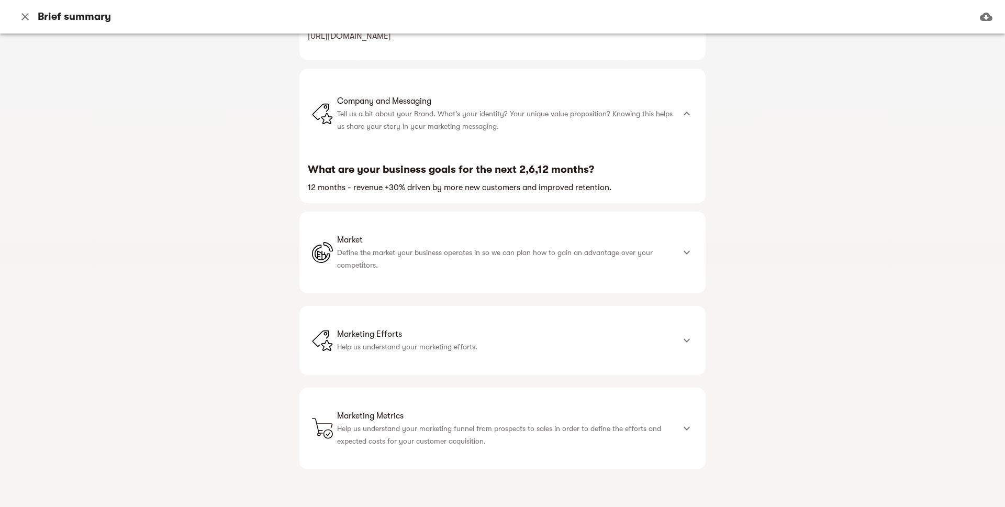
click at [421, 257] on p "Define the market your business operates in so we can plan how to gain an advan…" at bounding box center [505, 258] width 337 height 25
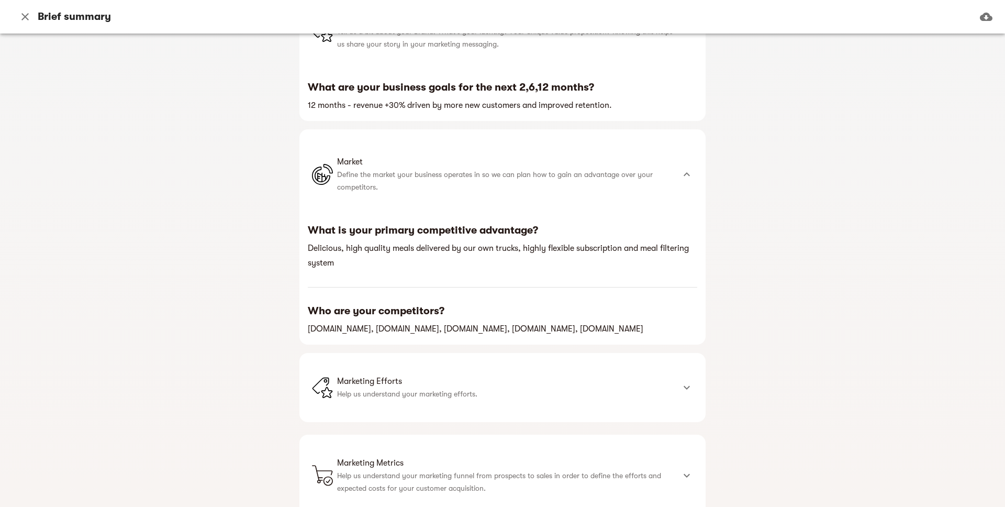
scroll to position [381, 0]
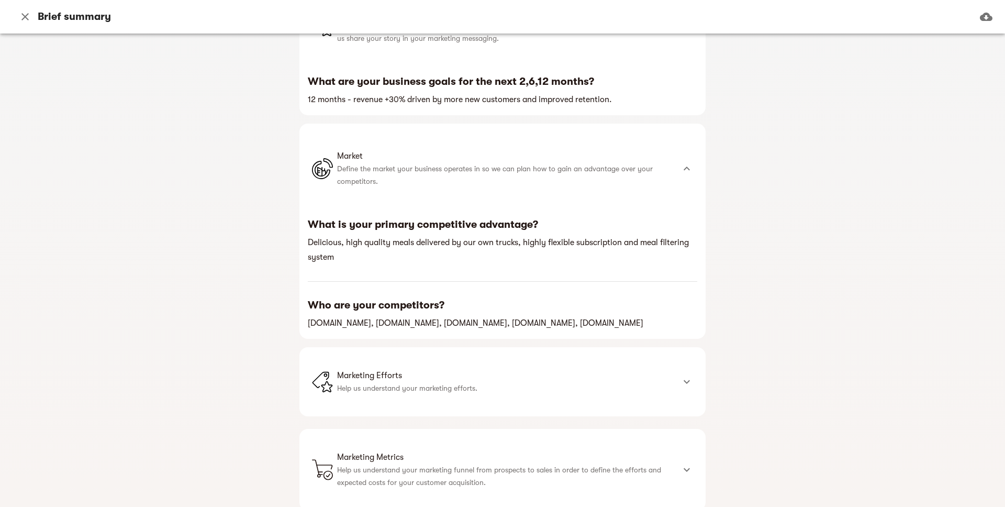
click at [476, 376] on span "Marketing Efforts" at bounding box center [505, 375] width 337 height 13
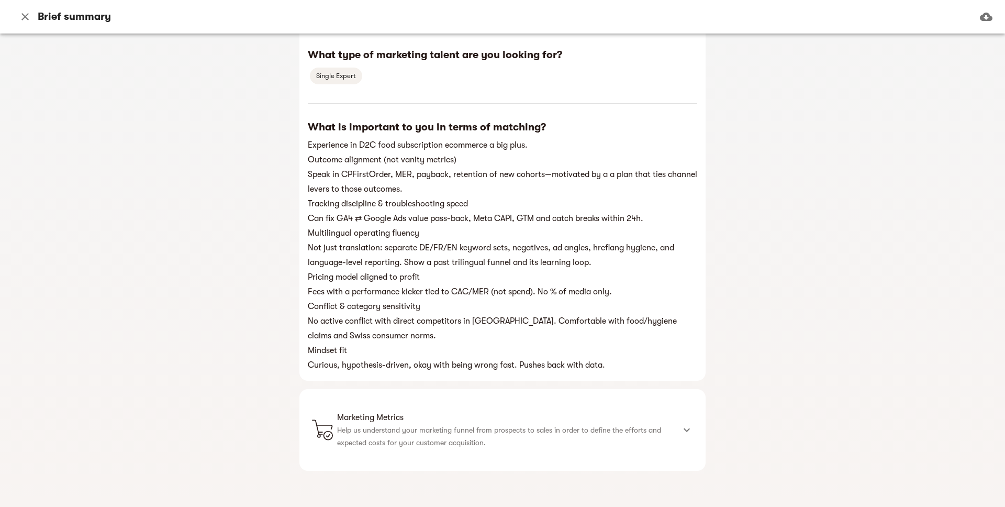
scroll to position [928, 0]
click at [684, 424] on icon at bounding box center [687, 428] width 13 height 13
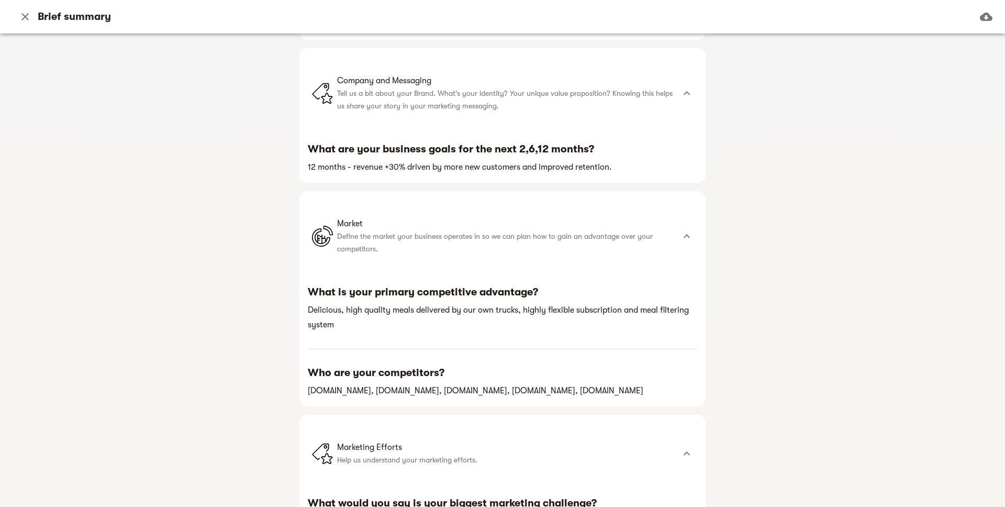
scroll to position [320, 0]
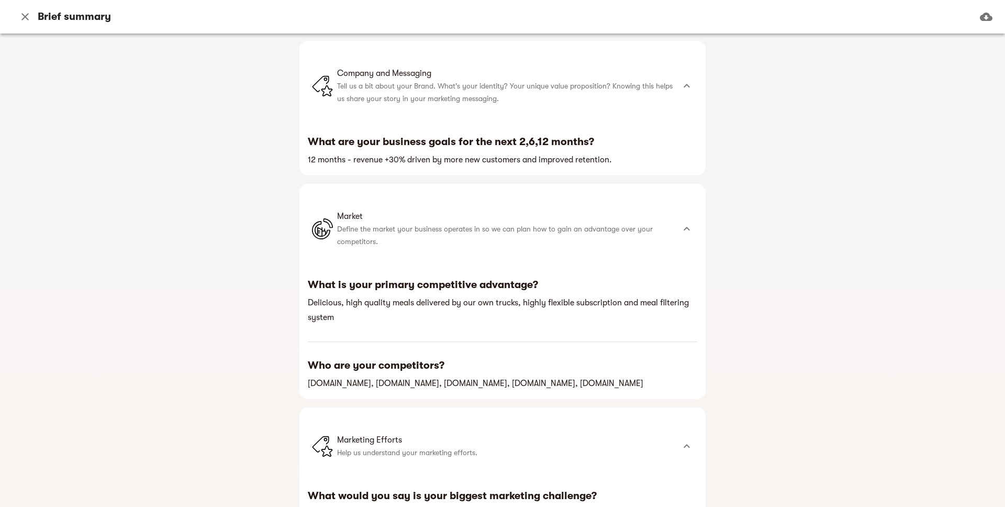
click at [28, 15] on icon "button" at bounding box center [25, 16] width 13 height 13
